Goal: Task Accomplishment & Management: Use online tool/utility

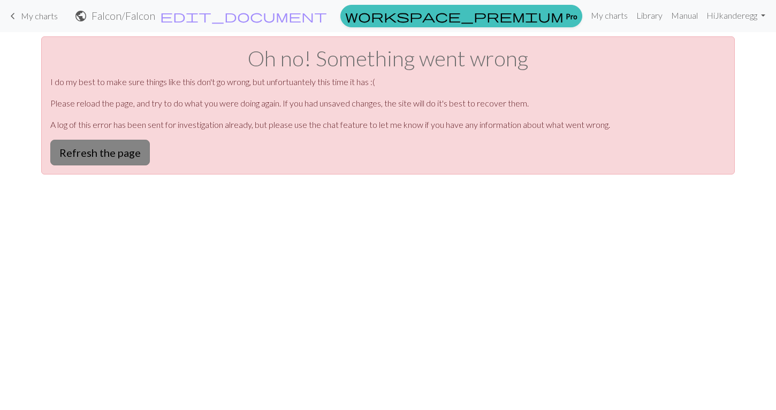
click at [86, 154] on button "Refresh the page" at bounding box center [100, 153] width 100 height 26
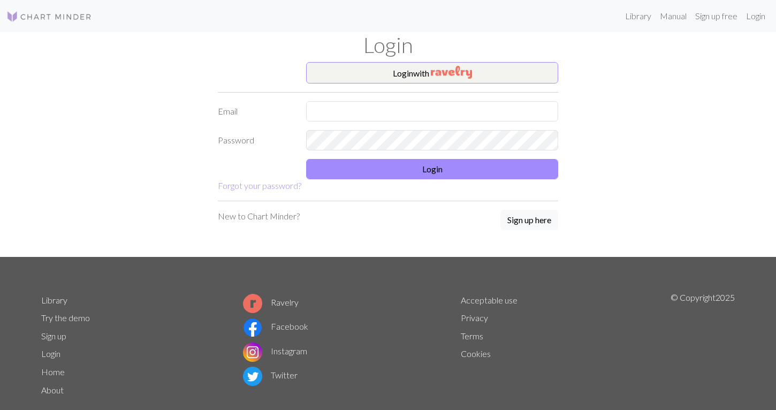
click at [404, 60] on div "Login" at bounding box center [388, 47] width 706 height 30
click at [410, 70] on button "Login with" at bounding box center [432, 72] width 252 height 21
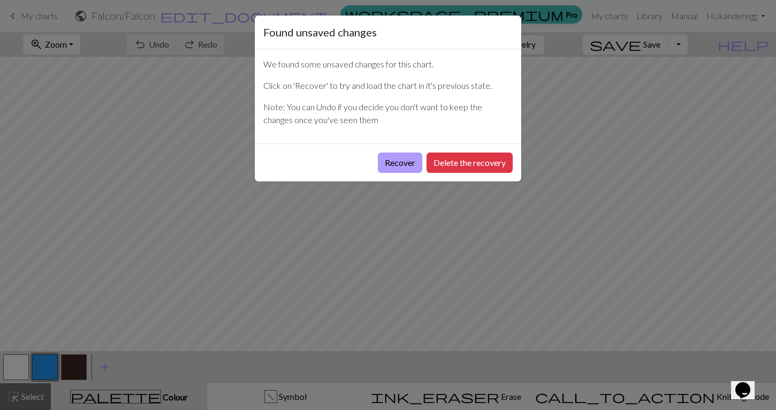
click at [410, 163] on button "Recover" at bounding box center [400, 162] width 44 height 20
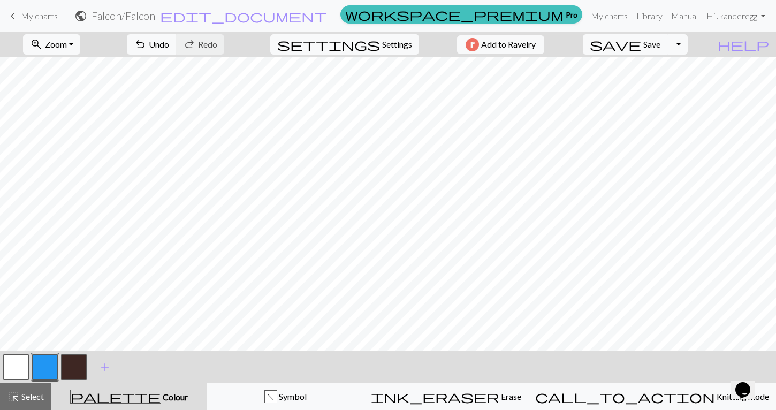
click at [20, 368] on button "button" at bounding box center [16, 367] width 26 height 26
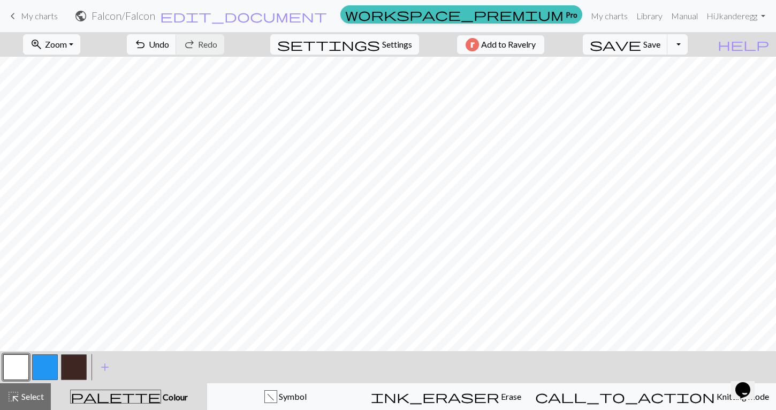
click at [82, 361] on button "button" at bounding box center [74, 367] width 26 height 26
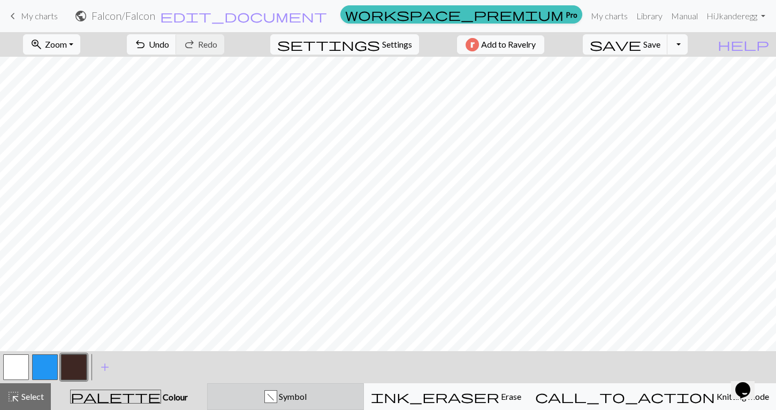
click at [322, 404] on button "f Symbol" at bounding box center [285, 396] width 157 height 27
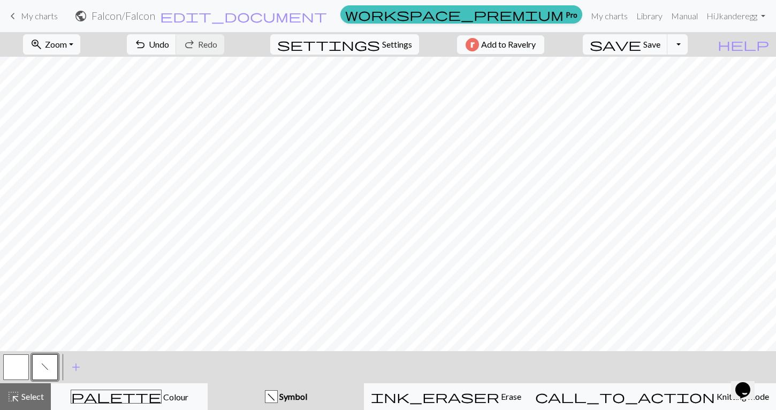
click at [6, 361] on button "button" at bounding box center [16, 367] width 26 height 26
click at [399, 43] on span "Settings" at bounding box center [397, 44] width 30 height 13
select select "aran"
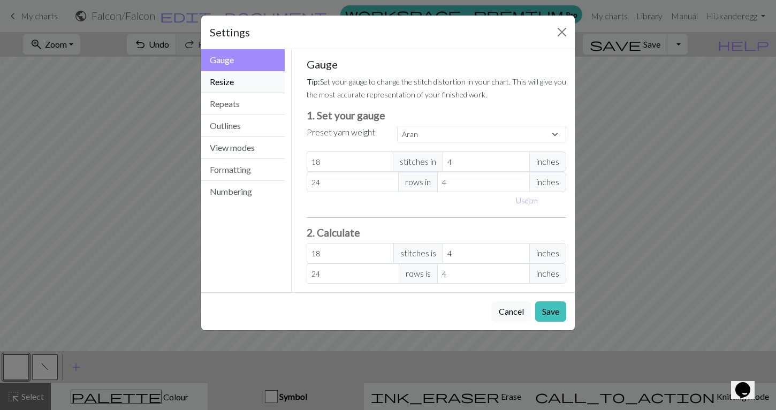
click at [243, 79] on button "Resize" at bounding box center [242, 82] width 83 height 22
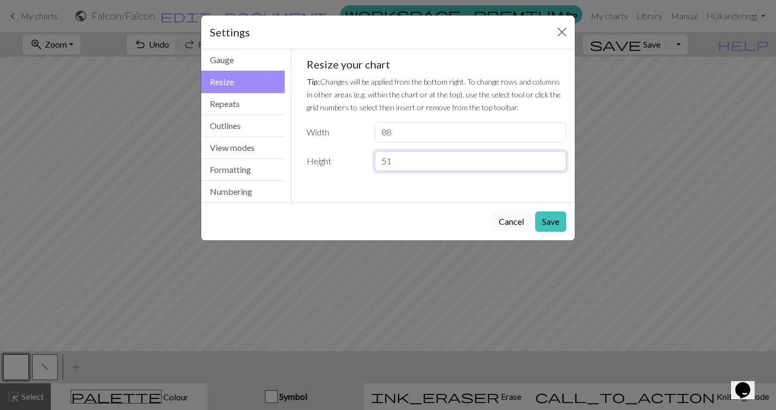
click at [404, 162] on input "51" at bounding box center [471, 161] width 192 height 20
type input "5"
type input "49"
click at [545, 219] on button "Save" at bounding box center [550, 221] width 31 height 20
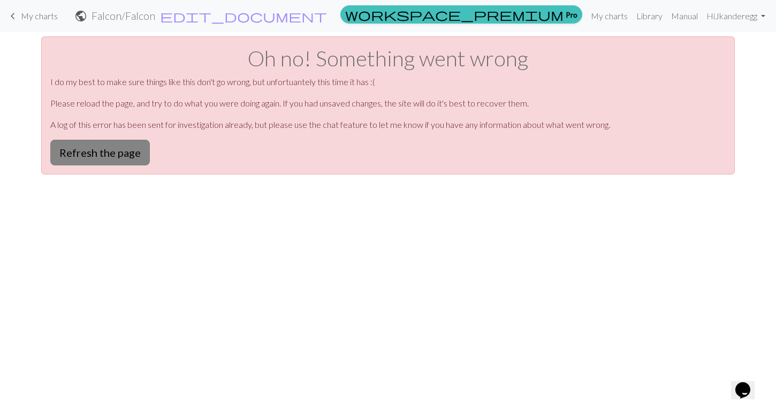
click at [120, 157] on button "Refresh the page" at bounding box center [100, 153] width 100 height 26
click at [133, 155] on button "Refresh the page" at bounding box center [100, 153] width 100 height 26
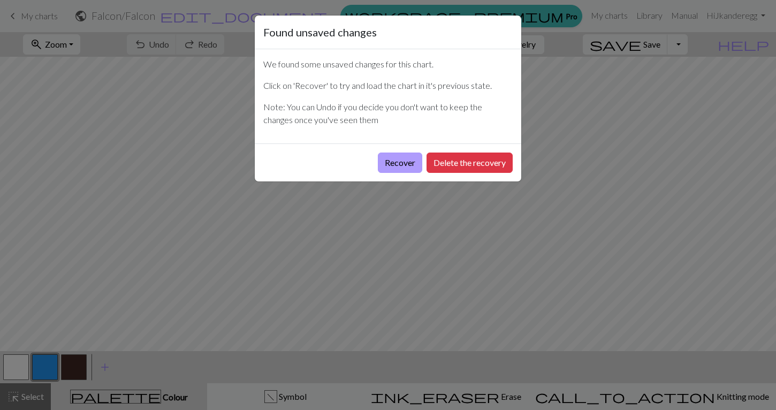
click at [394, 164] on button "Recover" at bounding box center [400, 162] width 44 height 20
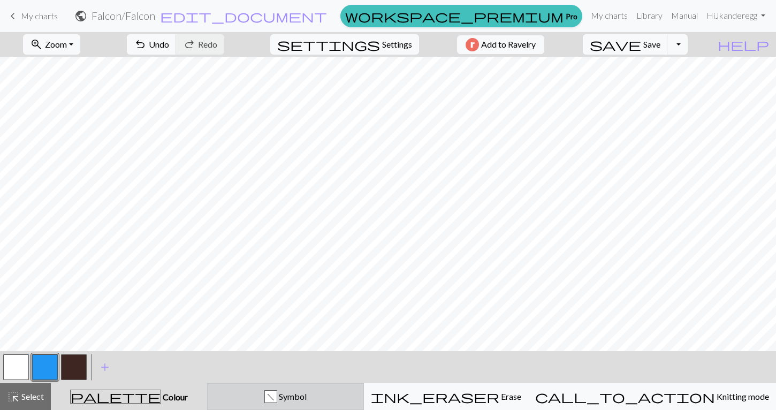
click at [307, 393] on span "Symbol" at bounding box center [291, 396] width 29 height 10
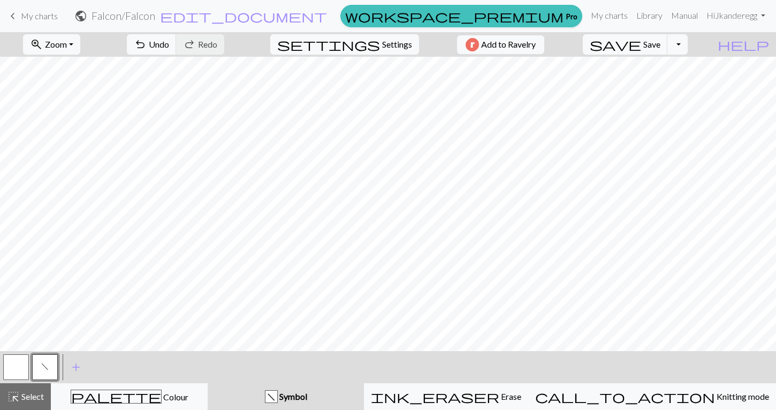
click at [3, 366] on div at bounding box center [16, 367] width 29 height 29
click at [17, 368] on button "button" at bounding box center [16, 367] width 26 height 26
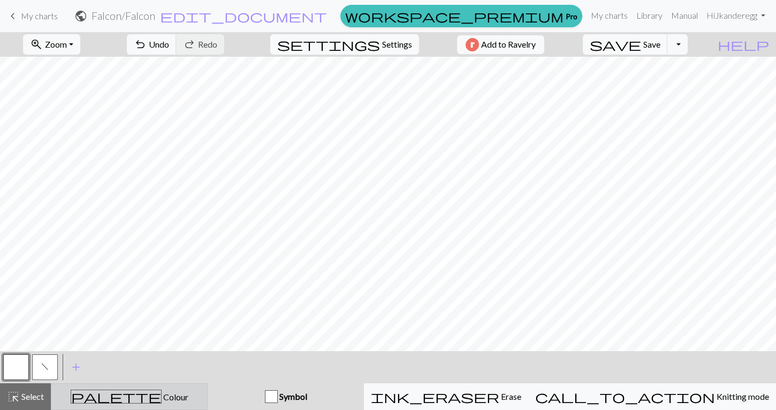
click at [107, 400] on div "palette Colour Colour" at bounding box center [129, 397] width 143 height 14
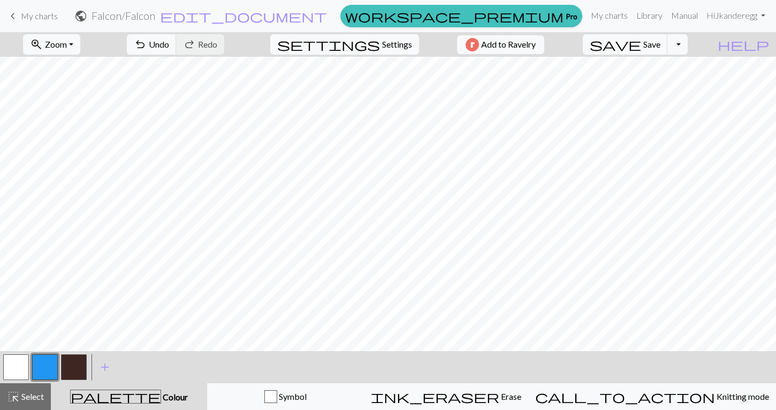
click at [77, 370] on button "button" at bounding box center [74, 367] width 26 height 26
click at [22, 365] on button "button" at bounding box center [16, 367] width 26 height 26
click at [382, 38] on span "Settings" at bounding box center [397, 44] width 30 height 13
select select "aran"
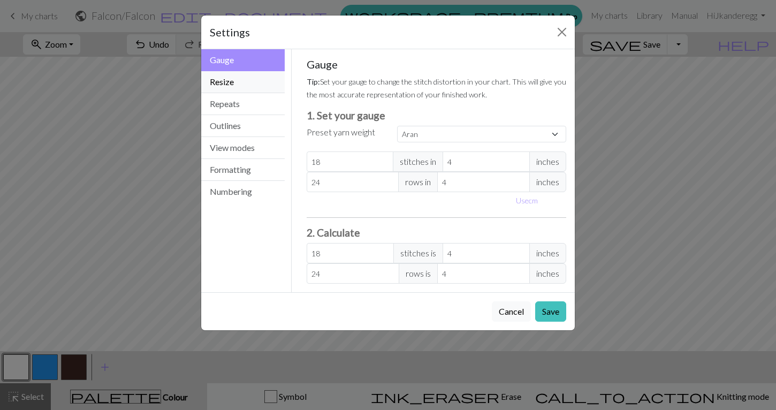
click at [220, 84] on button "Resize" at bounding box center [242, 82] width 83 height 22
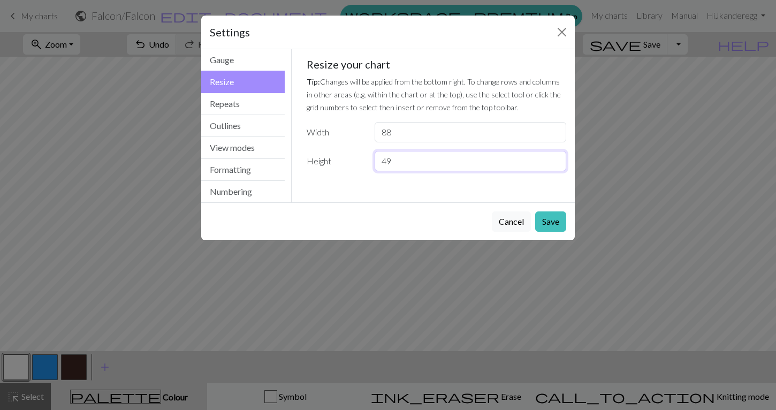
click at [395, 155] on input "49" at bounding box center [471, 161] width 192 height 20
type input "4"
type input "50"
click at [555, 222] on button "Save" at bounding box center [550, 221] width 31 height 20
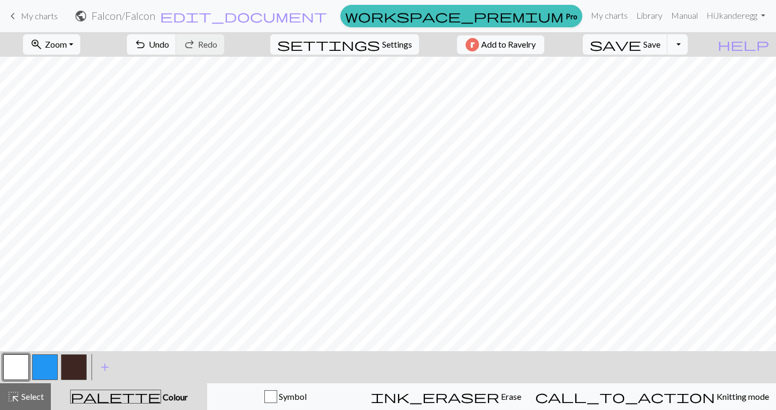
scroll to position [13, 0]
click at [24, 362] on button "button" at bounding box center [16, 367] width 26 height 26
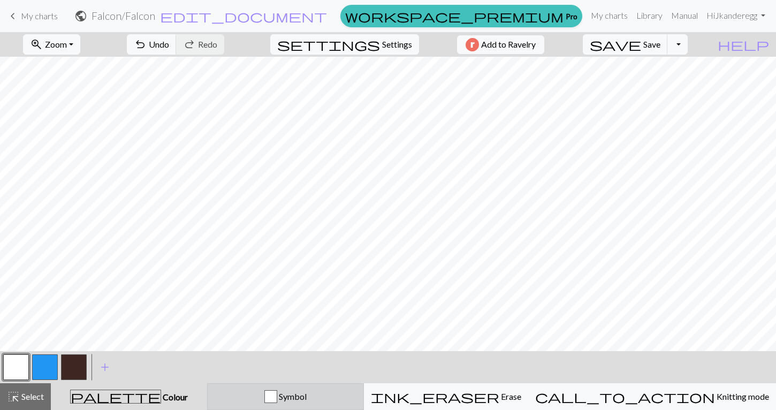
click at [277, 392] on div "button" at bounding box center [270, 396] width 13 height 13
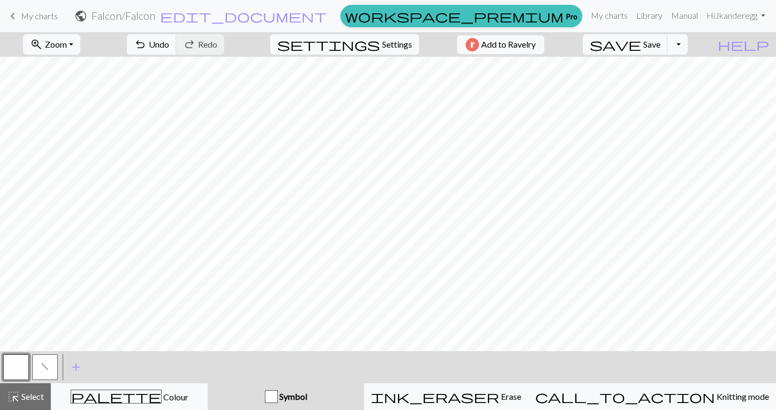
click at [12, 370] on button "button" at bounding box center [16, 367] width 26 height 26
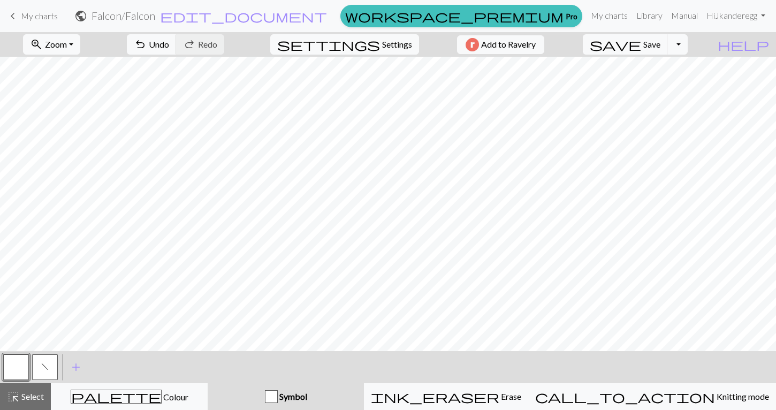
scroll to position [10, 535]
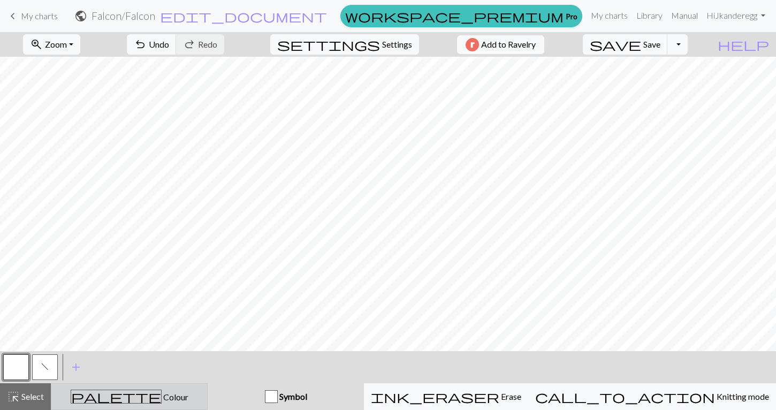
click at [162, 398] on span "Colour" at bounding box center [175, 397] width 27 height 10
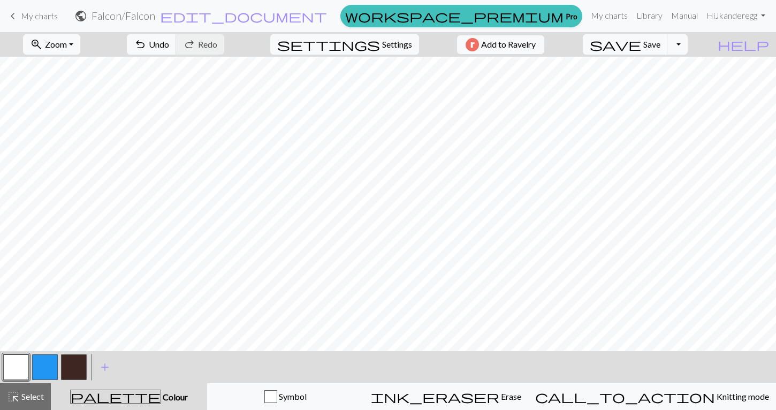
click at [17, 366] on button "button" at bounding box center [16, 367] width 26 height 26
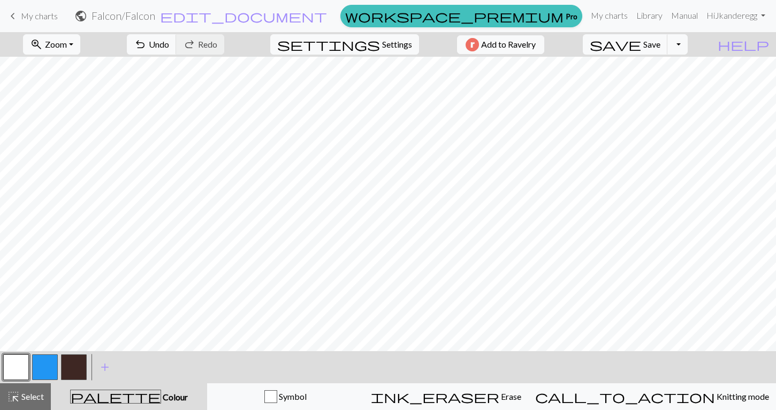
scroll to position [0, 0]
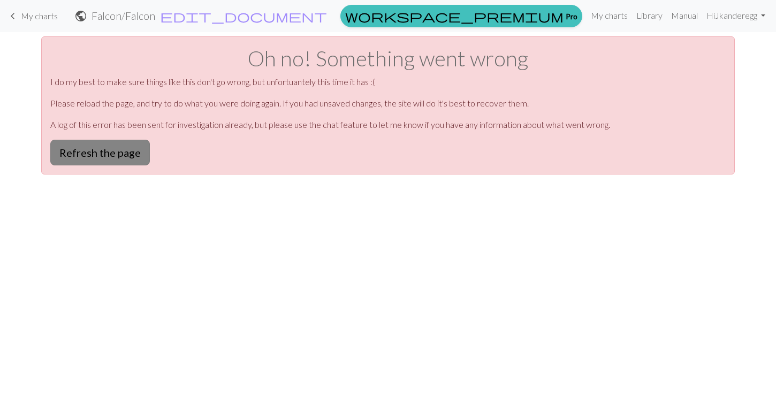
click at [69, 150] on button "Refresh the page" at bounding box center [100, 153] width 100 height 26
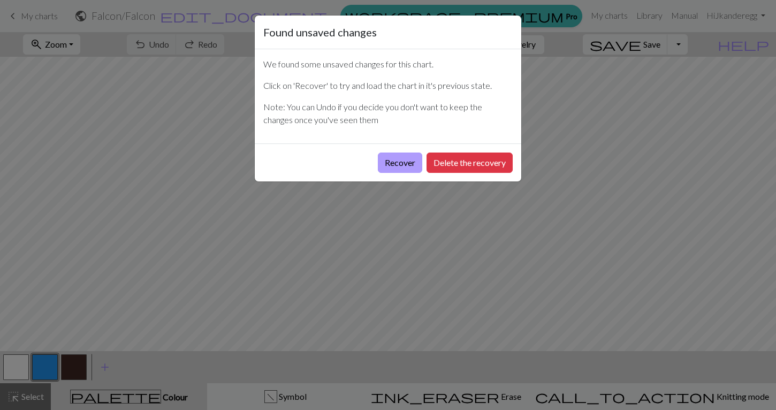
click at [387, 156] on button "Recover" at bounding box center [400, 162] width 44 height 20
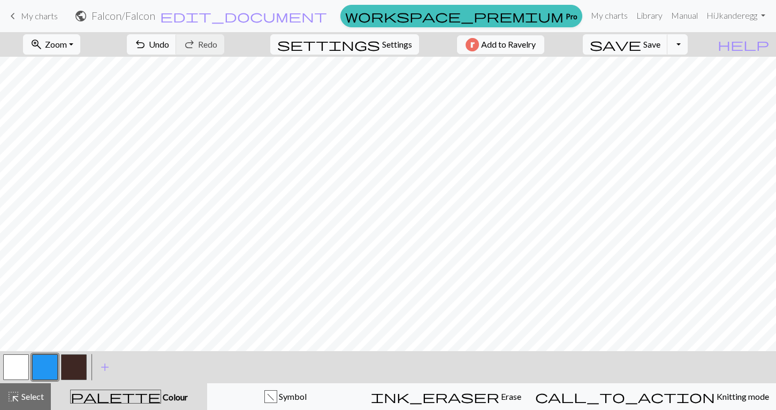
scroll to position [0, 535]
click at [23, 364] on button "button" at bounding box center [16, 367] width 26 height 26
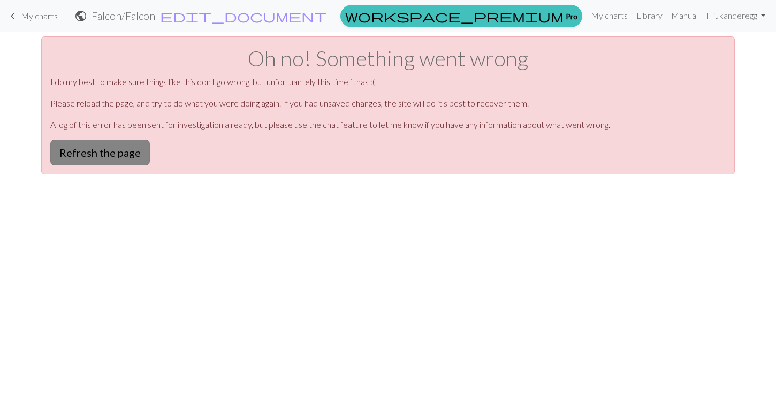
click at [70, 156] on button "Refresh the page" at bounding box center [100, 153] width 100 height 26
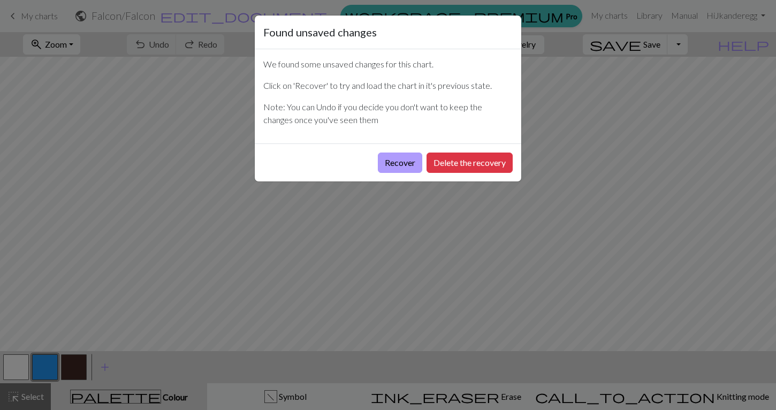
click at [410, 161] on button "Recover" at bounding box center [400, 162] width 44 height 20
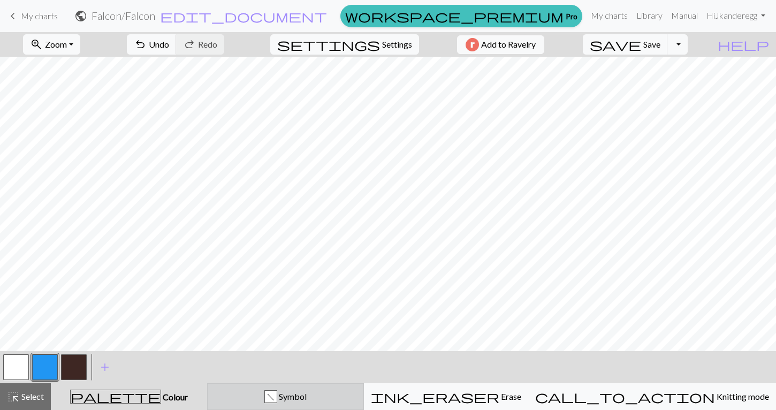
click at [301, 399] on div "f Symbol" at bounding box center [285, 396] width 143 height 13
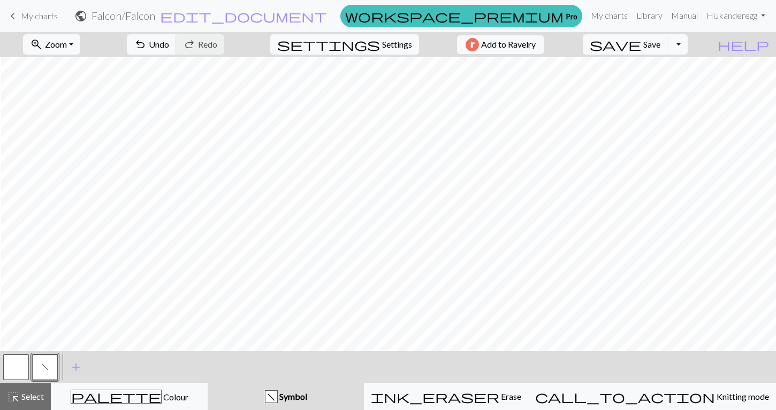
scroll to position [2, 535]
click at [6, 374] on button "button" at bounding box center [16, 367] width 26 height 26
click at [22, 364] on button "button" at bounding box center [16, 367] width 26 height 26
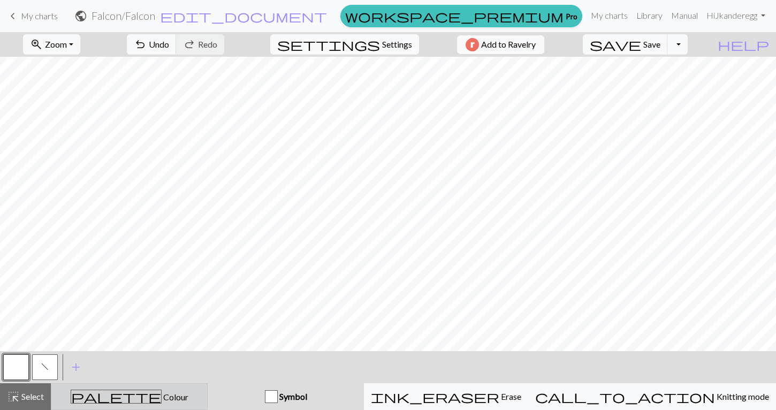
click at [185, 387] on button "palette Colour Colour" at bounding box center [129, 396] width 157 height 27
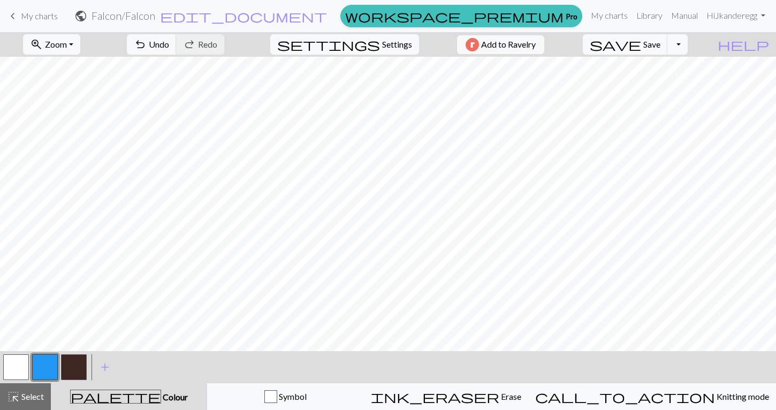
click at [17, 368] on button "button" at bounding box center [16, 367] width 26 height 26
click at [75, 366] on button "button" at bounding box center [74, 367] width 26 height 26
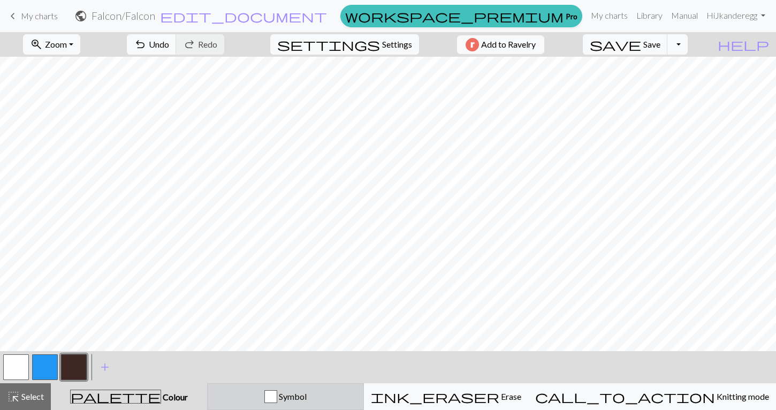
click at [277, 396] on div "button" at bounding box center [270, 396] width 13 height 13
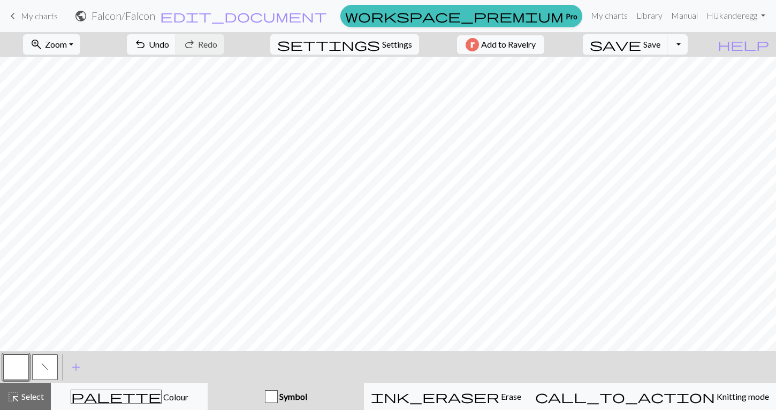
click at [48, 366] on span "f" at bounding box center [44, 366] width 7 height 9
click at [18, 355] on button "button" at bounding box center [16, 367] width 26 height 26
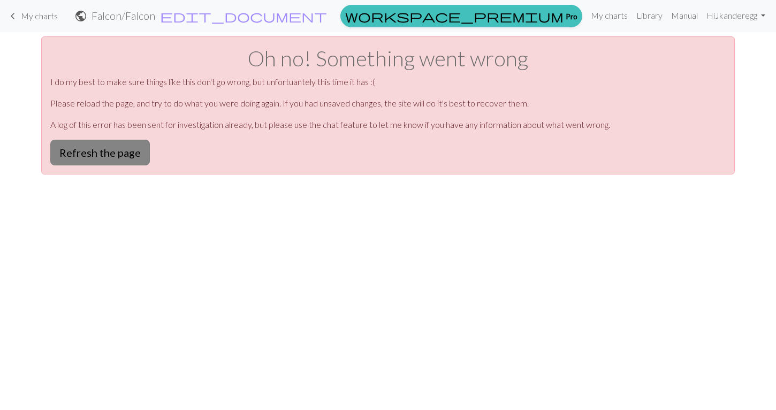
click at [98, 145] on button "Refresh the page" at bounding box center [100, 153] width 100 height 26
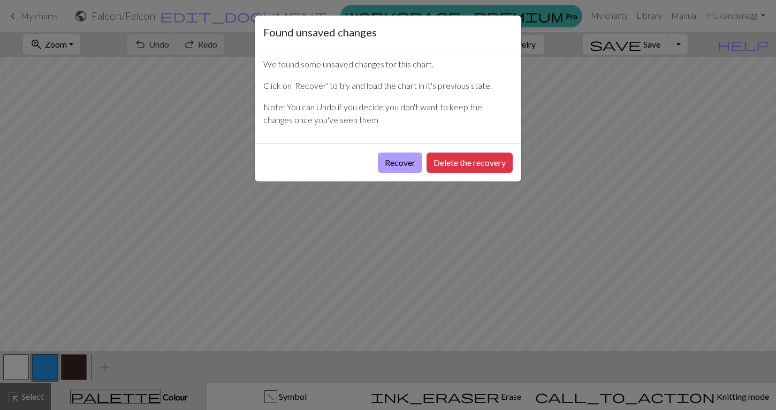
click at [393, 167] on button "Recover" at bounding box center [400, 162] width 44 height 20
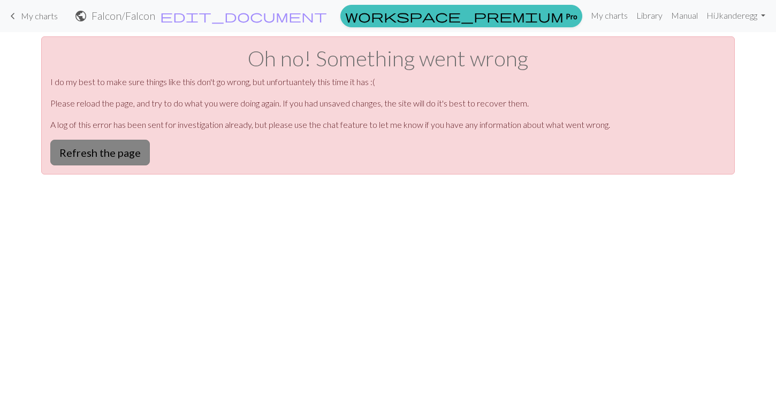
click at [94, 160] on button "Refresh the page" at bounding box center [100, 153] width 100 height 26
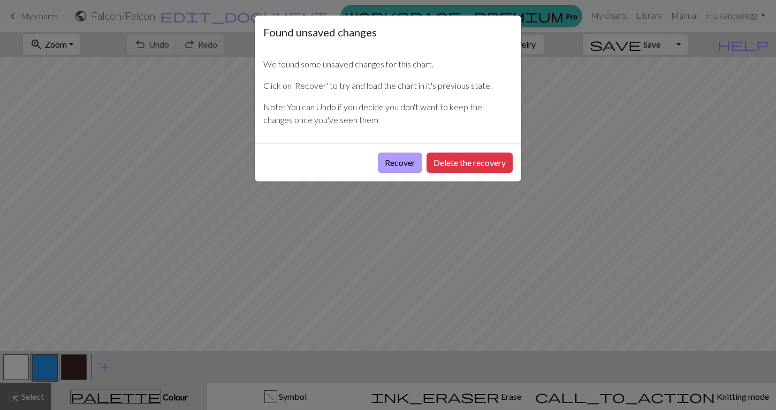
click at [381, 168] on button "Recover" at bounding box center [400, 162] width 44 height 20
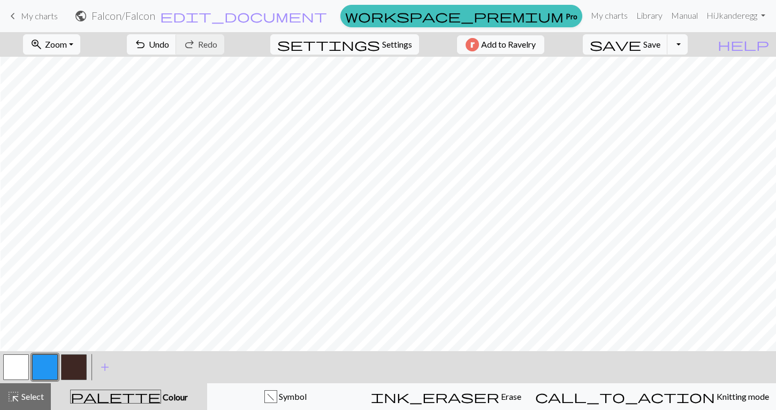
scroll to position [1, 535]
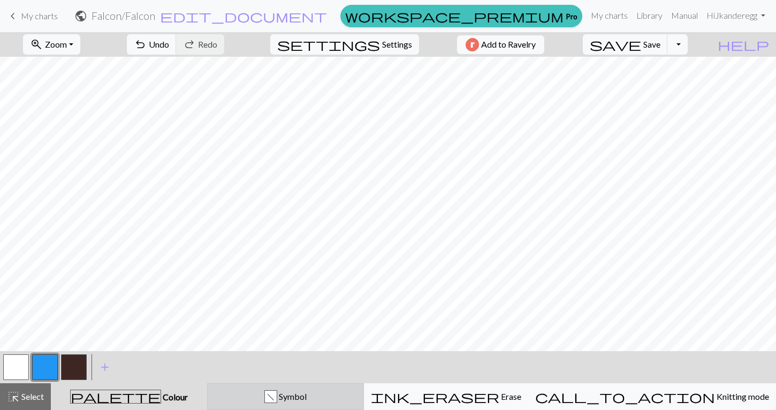
click at [291, 399] on div "f Symbol" at bounding box center [285, 396] width 143 height 13
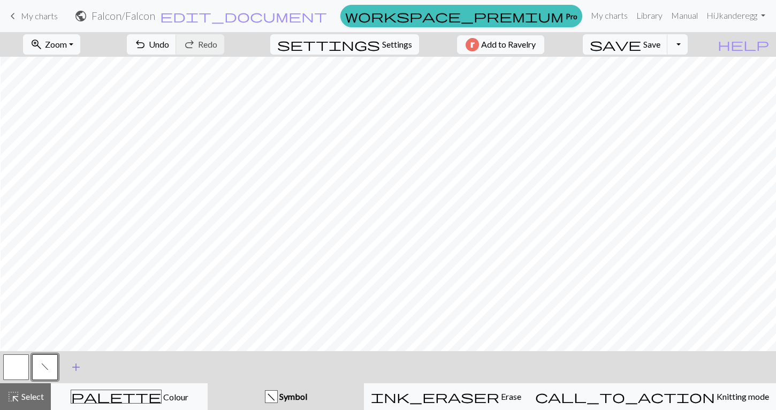
scroll to position [0, 252]
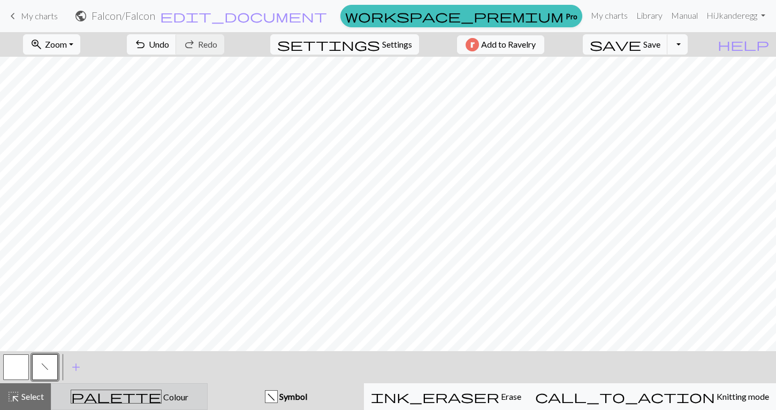
click at [196, 400] on div "palette Colour Colour" at bounding box center [129, 397] width 143 height 14
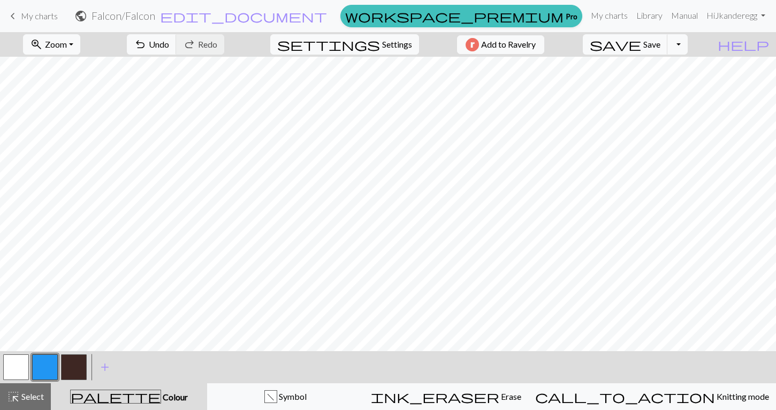
click at [18, 364] on button "button" at bounding box center [16, 367] width 26 height 26
click at [72, 361] on button "button" at bounding box center [74, 367] width 26 height 26
click at [18, 379] on button "button" at bounding box center [16, 367] width 26 height 26
click at [74, 362] on button "button" at bounding box center [74, 367] width 26 height 26
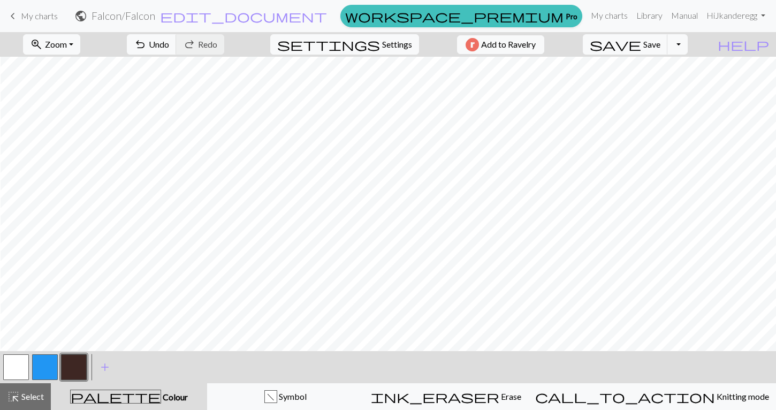
scroll to position [0, 521]
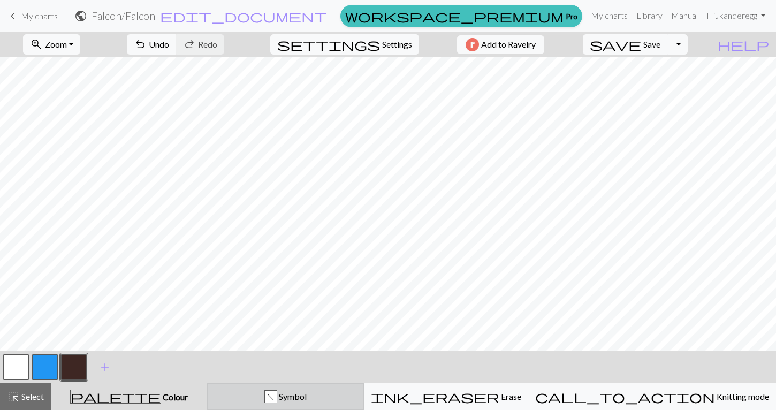
click at [307, 396] on span "Symbol" at bounding box center [291, 396] width 29 height 10
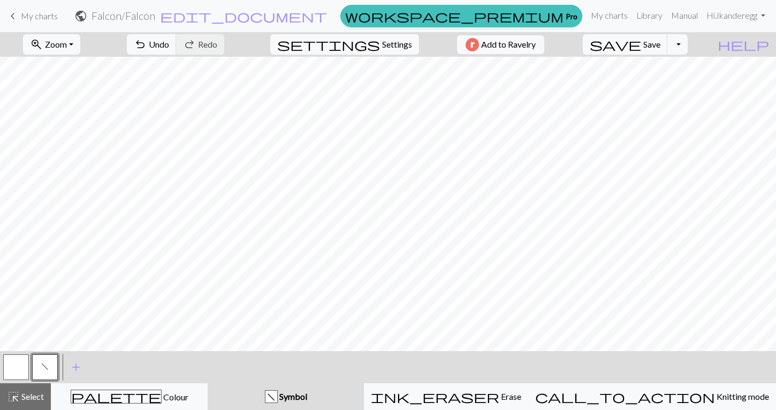
click at [18, 364] on button "button" at bounding box center [16, 367] width 26 height 26
click at [12, 365] on button "button" at bounding box center [16, 367] width 26 height 26
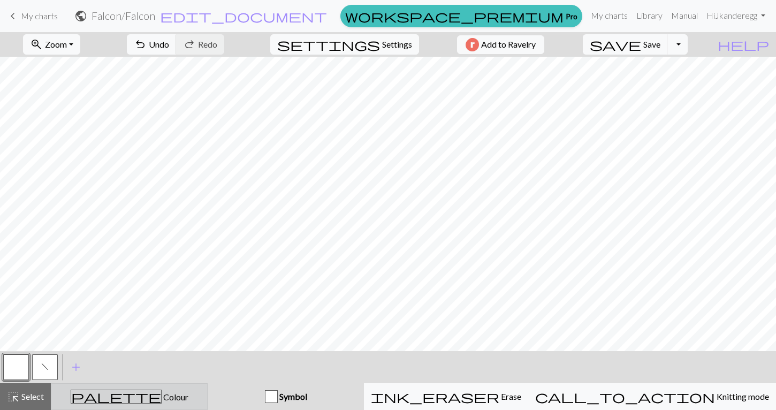
click at [162, 396] on span "Colour" at bounding box center [175, 397] width 27 height 10
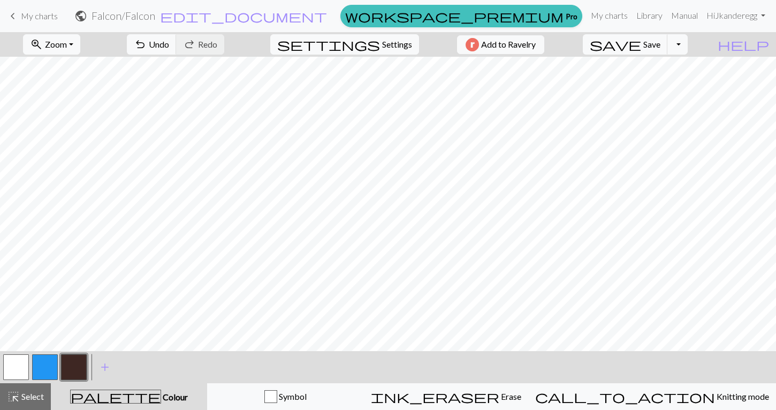
click at [19, 364] on button "button" at bounding box center [16, 367] width 26 height 26
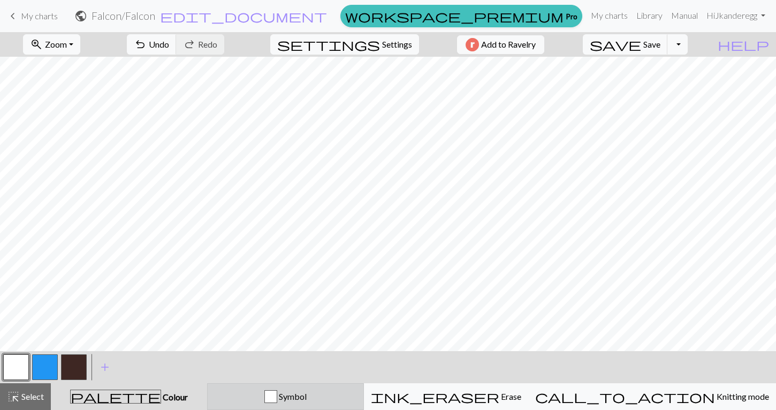
click at [347, 399] on div "Symbol" at bounding box center [285, 396] width 143 height 13
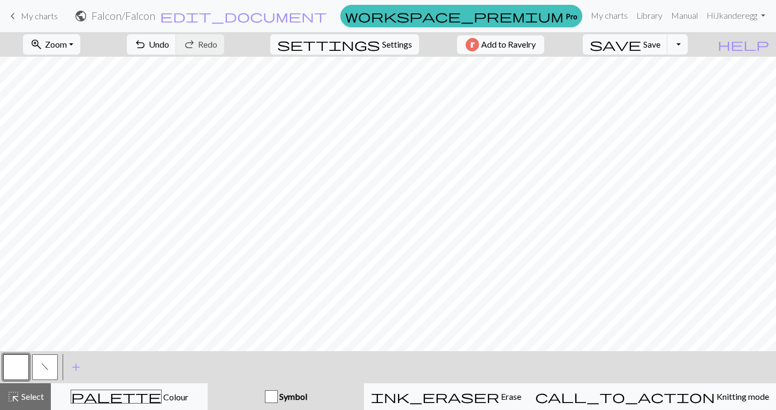
click at [42, 363] on span "f" at bounding box center [44, 366] width 7 height 9
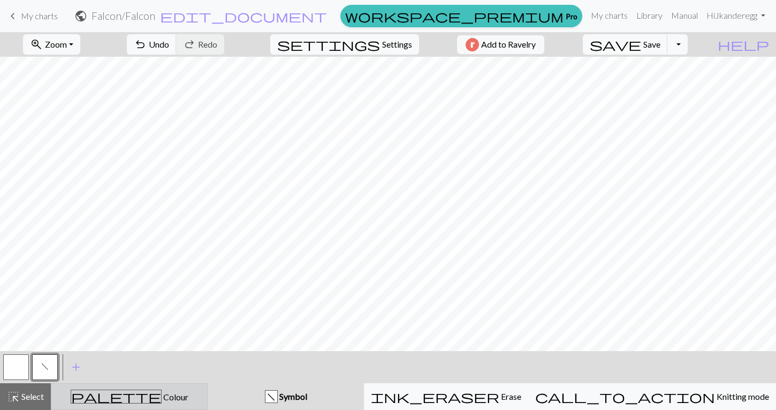
click at [189, 387] on button "palette Colour Colour" at bounding box center [129, 396] width 157 height 27
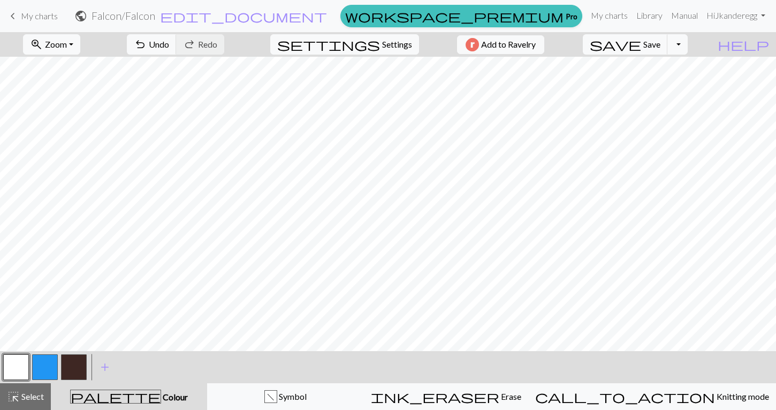
click at [19, 364] on button "button" at bounding box center [16, 367] width 26 height 26
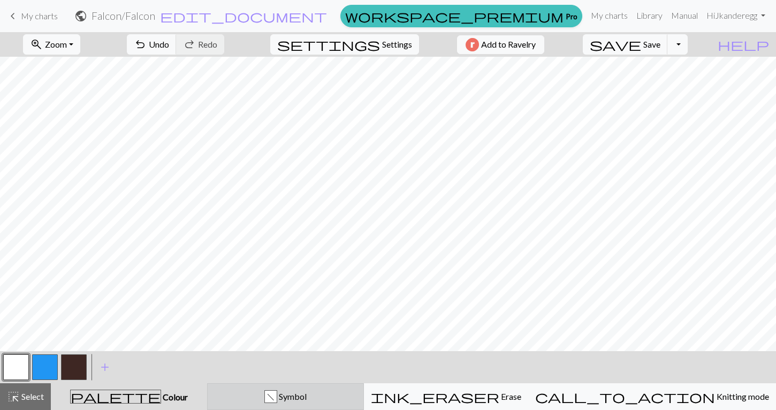
click at [277, 396] on div "f" at bounding box center [271, 397] width 12 height 13
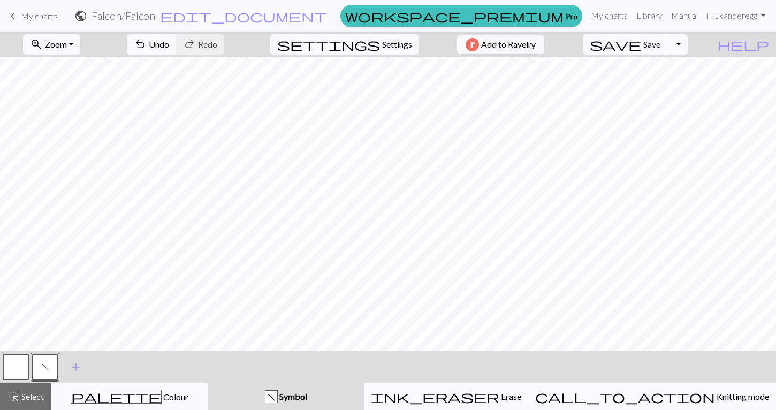
click at [3, 362] on button "button" at bounding box center [16, 367] width 26 height 26
click at [31, 369] on div "f" at bounding box center [44, 367] width 29 height 29
click at [45, 369] on span "f" at bounding box center [44, 366] width 7 height 9
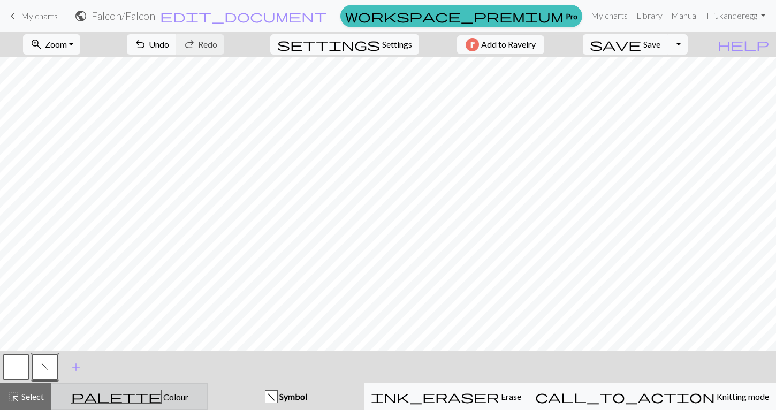
click at [162, 393] on span "Colour" at bounding box center [175, 397] width 27 height 10
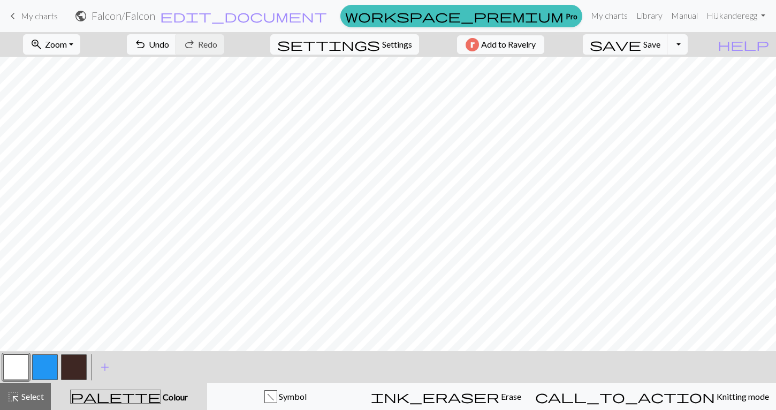
click at [19, 360] on button "button" at bounding box center [16, 367] width 26 height 26
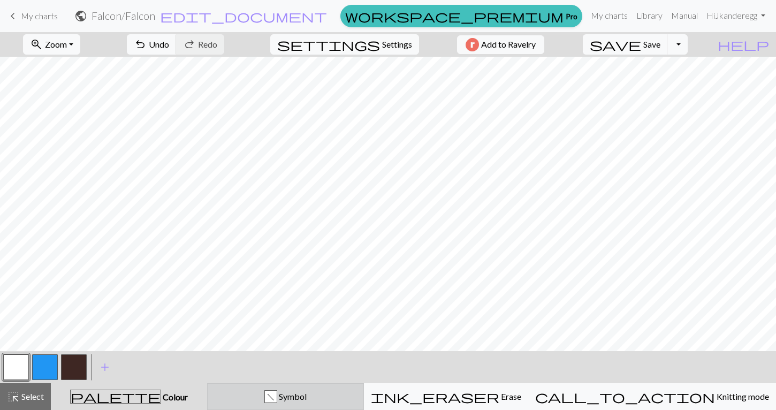
click at [307, 392] on span "Symbol" at bounding box center [291, 396] width 29 height 10
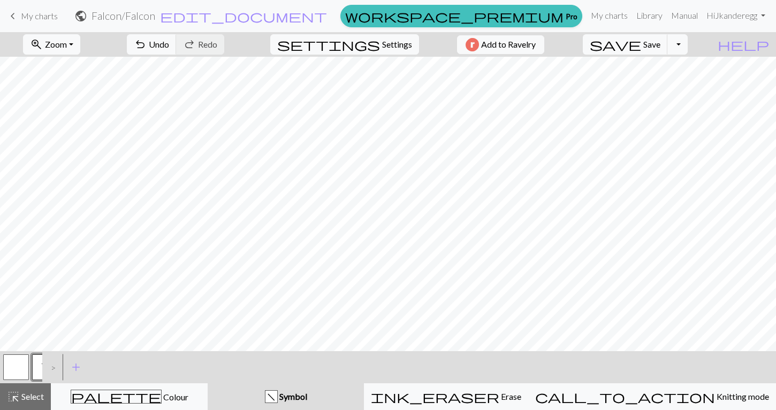
click at [38, 366] on button "f" at bounding box center [45, 367] width 26 height 26
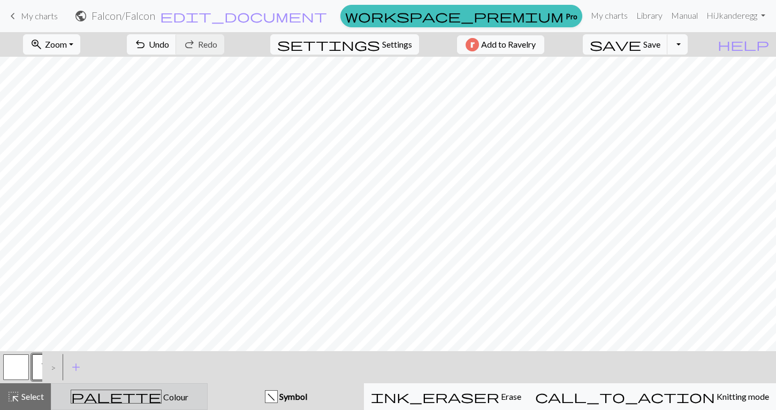
click at [162, 396] on span "Colour" at bounding box center [175, 397] width 27 height 10
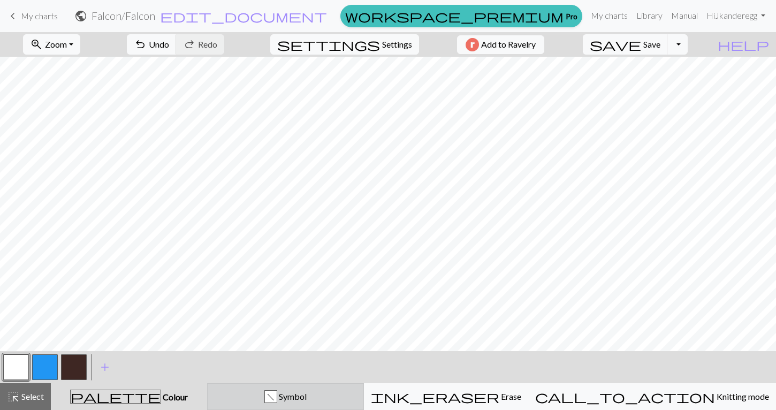
click at [277, 400] on div "f" at bounding box center [271, 397] width 12 height 13
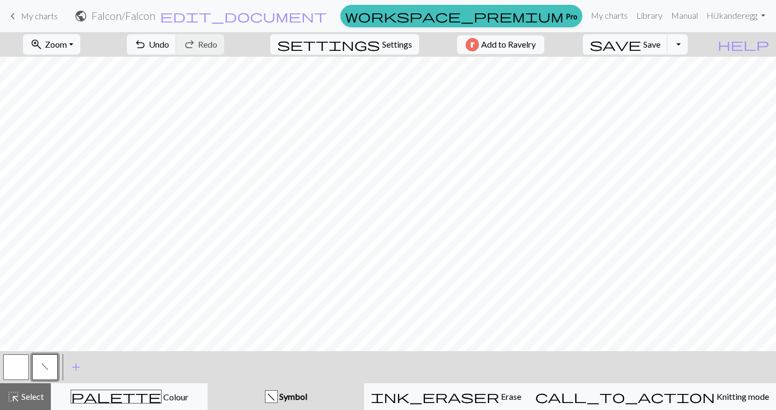
scroll to position [0, 133]
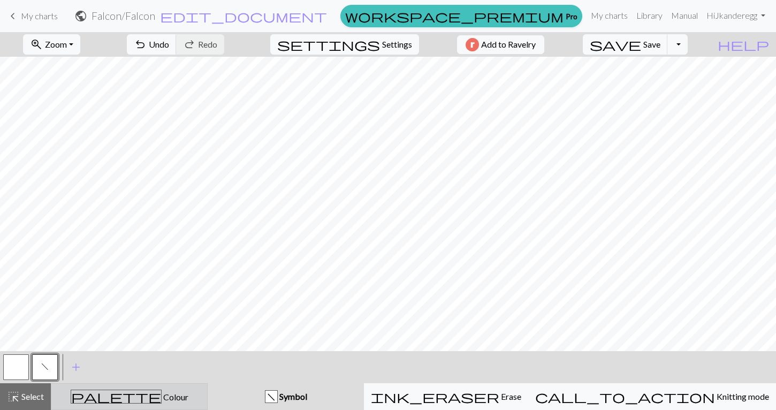
click at [157, 390] on div "palette Colour Colour" at bounding box center [129, 397] width 143 height 14
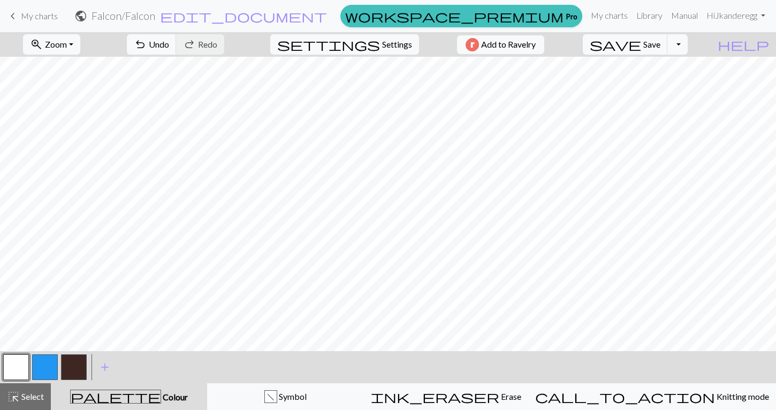
click at [79, 364] on button "button" at bounding box center [74, 367] width 26 height 26
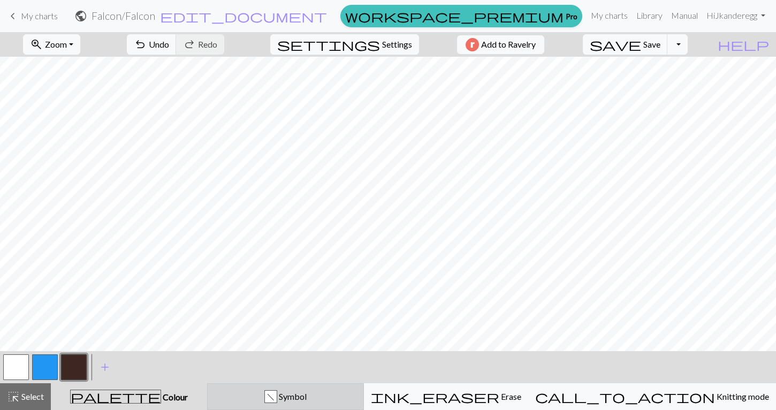
click at [285, 404] on button "f Symbol" at bounding box center [285, 396] width 157 height 27
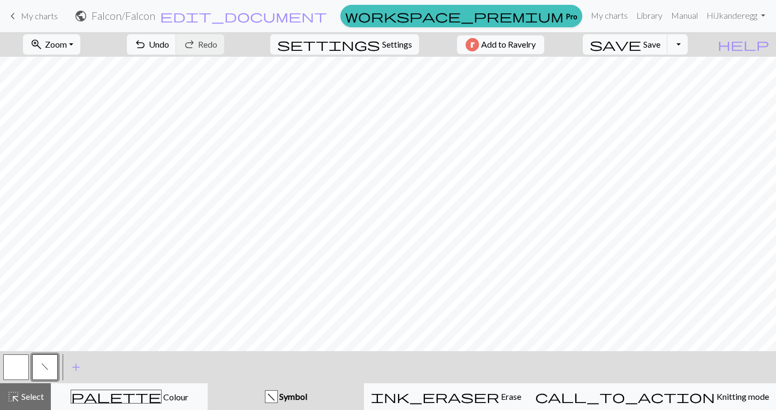
scroll to position [0, 0]
click at [16, 364] on button "button" at bounding box center [16, 367] width 26 height 26
click at [40, 365] on button "f" at bounding box center [45, 367] width 26 height 26
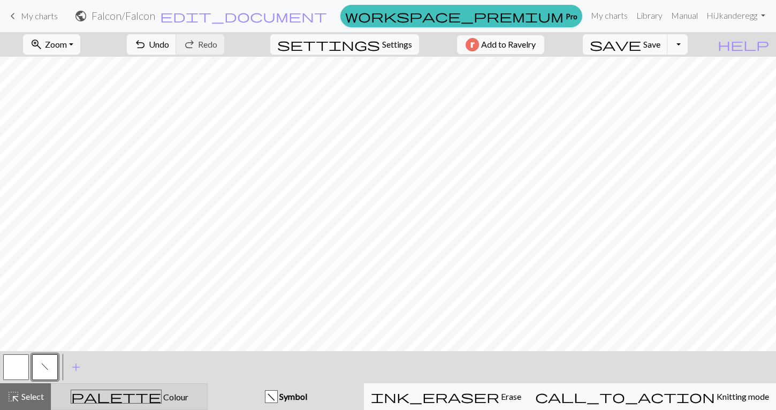
click at [162, 397] on span "Colour" at bounding box center [175, 397] width 27 height 10
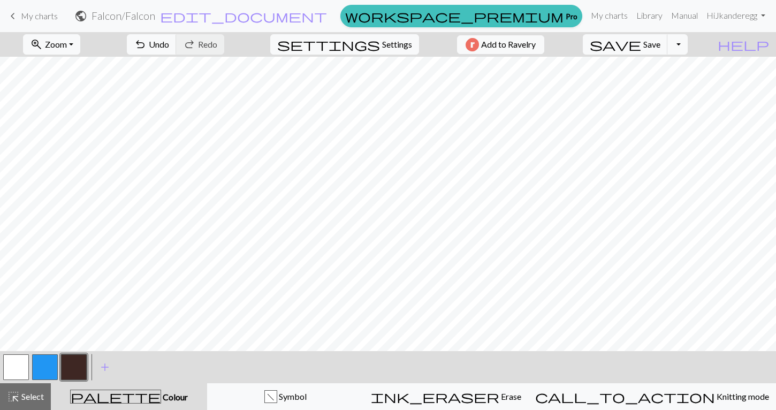
click at [12, 375] on button "button" at bounding box center [16, 367] width 26 height 26
click at [78, 368] on button "button" at bounding box center [74, 367] width 26 height 26
click at [49, 357] on button "button" at bounding box center [45, 367] width 26 height 26
click at [536, 43] on span "Add to Ravelry" at bounding box center [508, 44] width 55 height 13
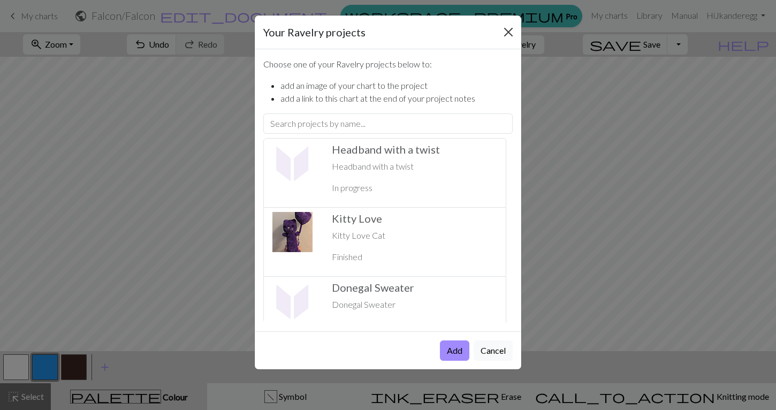
click at [504, 30] on button "Close" at bounding box center [508, 32] width 17 height 17
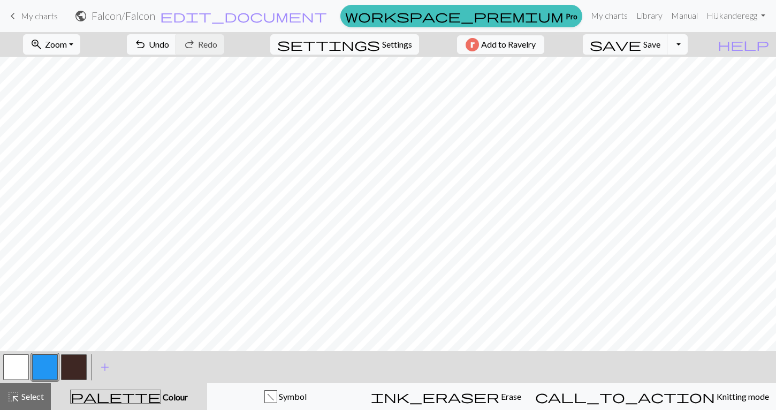
click at [688, 46] on button "Toggle Dropdown" at bounding box center [677, 44] width 20 height 20
click at [674, 80] on button "save_alt Download" at bounding box center [598, 85] width 177 height 17
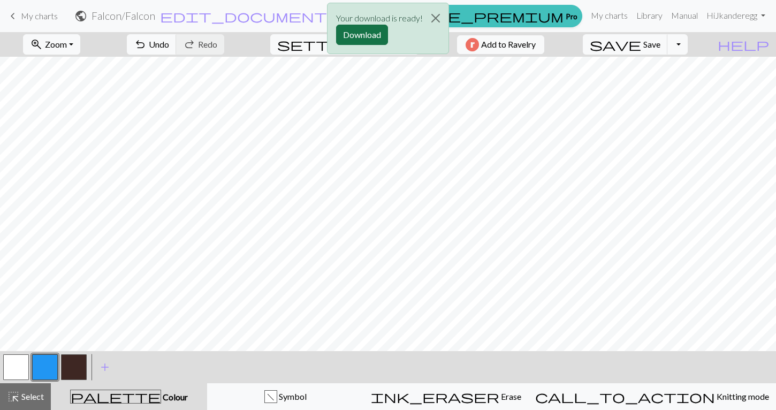
click at [380, 29] on button "Download" at bounding box center [362, 35] width 52 height 20
